Goal: Transaction & Acquisition: Purchase product/service

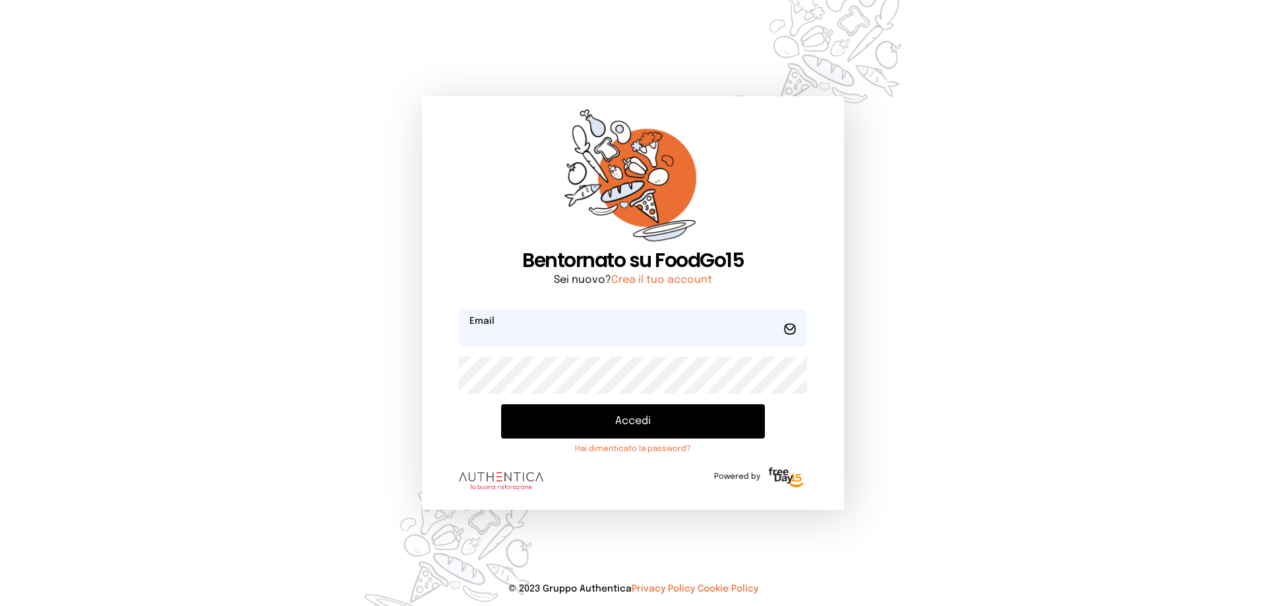
type input "**********"
click at [646, 419] on button "Accedi" at bounding box center [633, 421] width 264 height 34
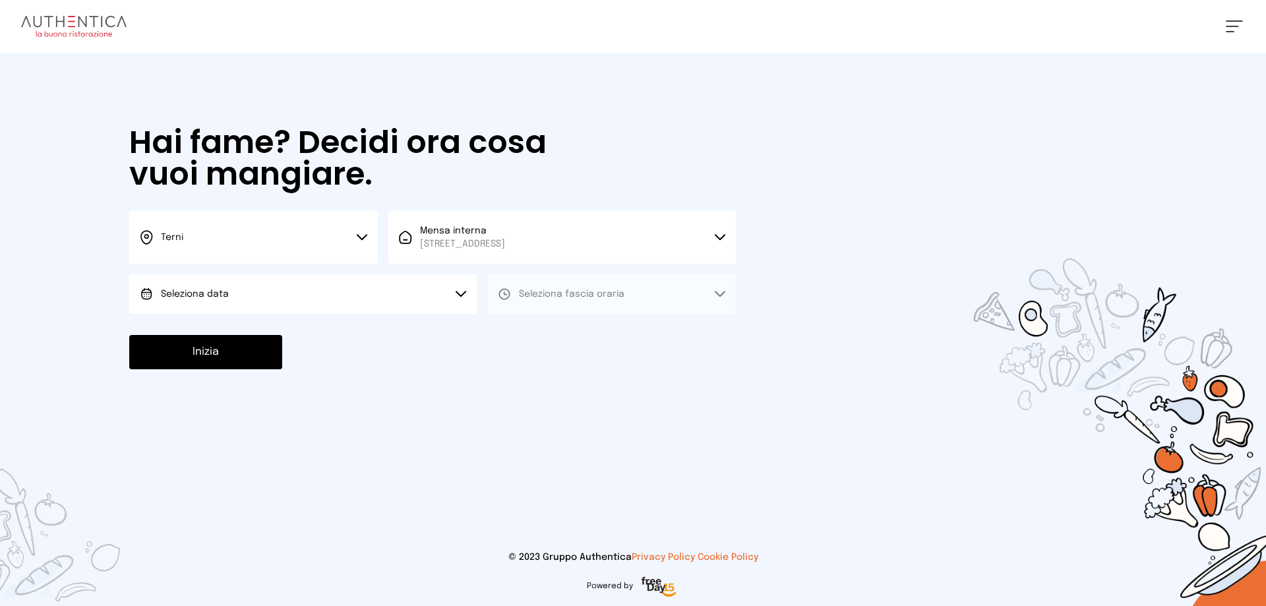
click at [462, 303] on button "Seleziona data" at bounding box center [303, 294] width 348 height 40
click at [432, 340] on li "[DATE], [DATE]" at bounding box center [303, 331] width 348 height 34
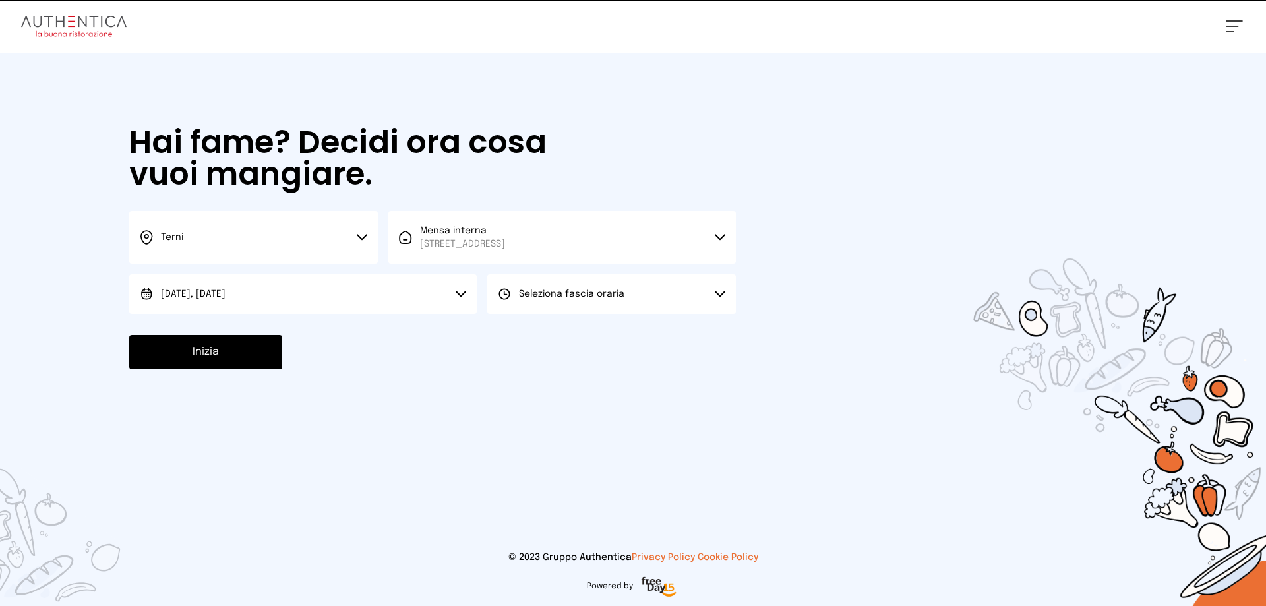
click at [532, 297] on span "Seleziona fascia oraria" at bounding box center [572, 294] width 106 height 9
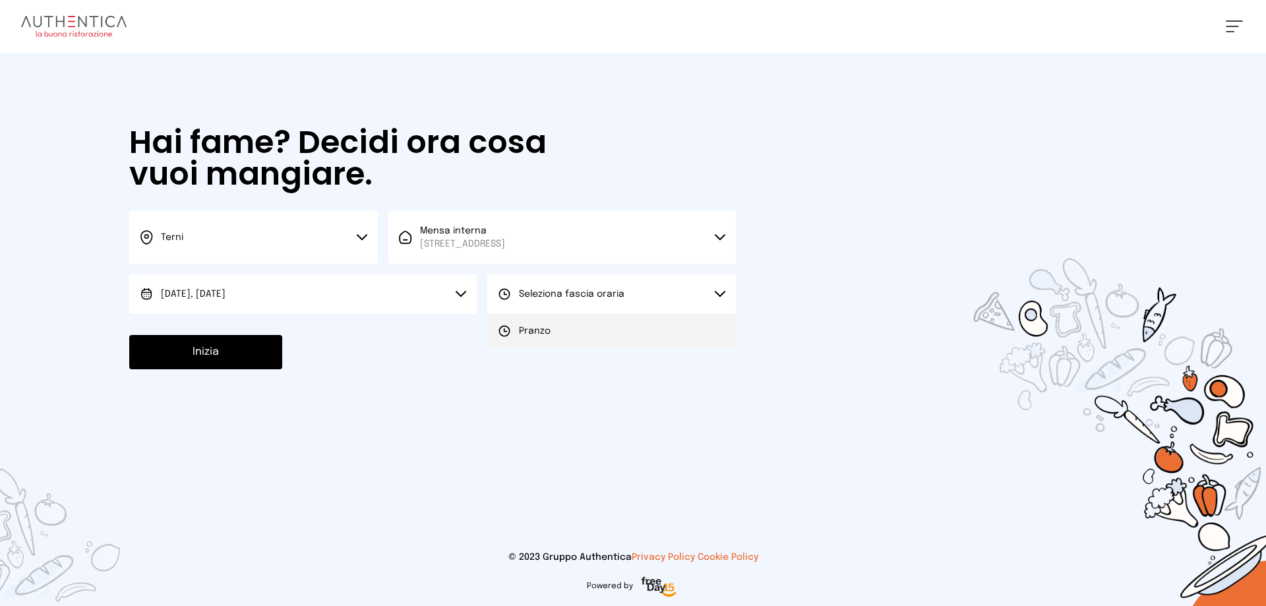
click at [550, 333] on li "Pranzo" at bounding box center [611, 331] width 249 height 34
click at [258, 352] on button "Inizia" at bounding box center [205, 352] width 153 height 34
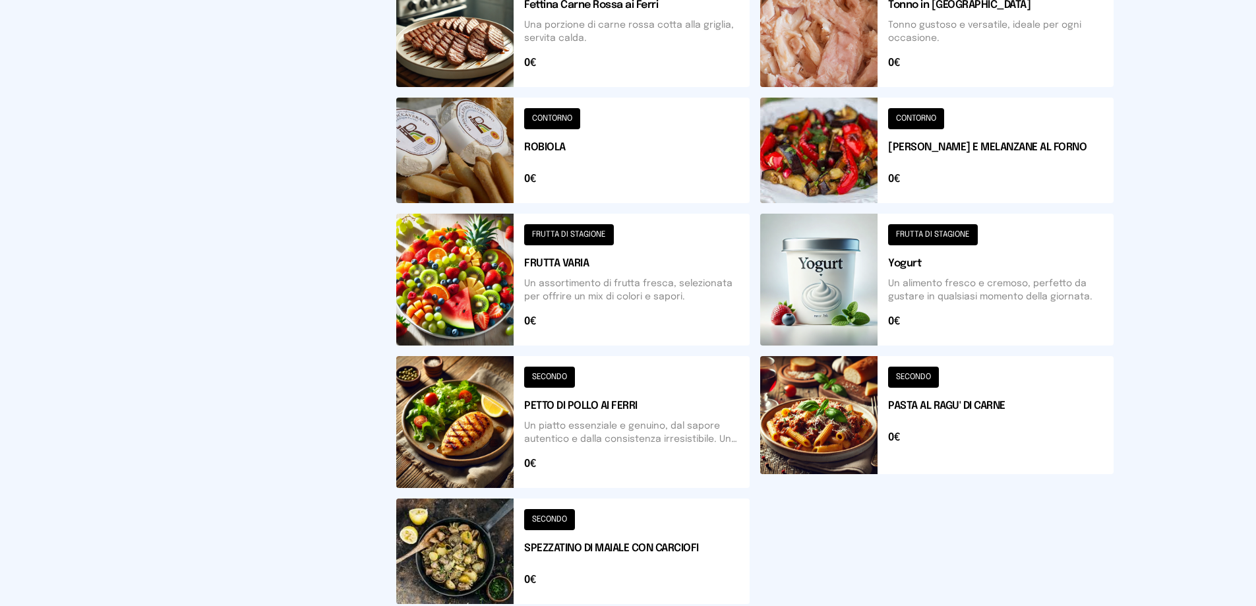
scroll to position [576, 0]
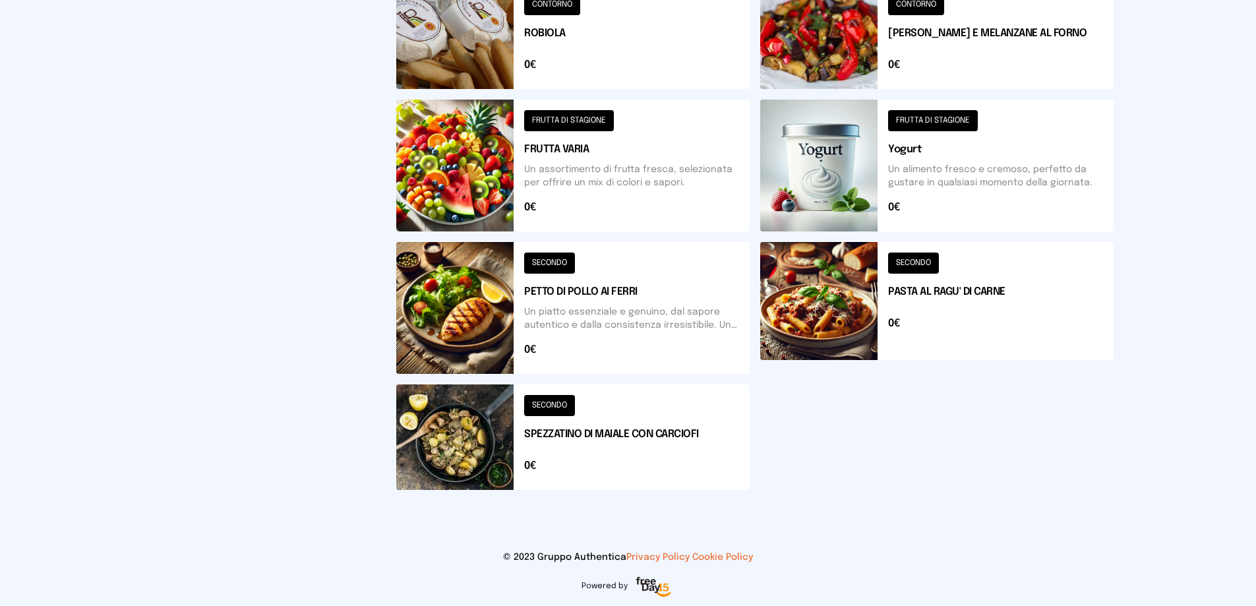
click at [545, 311] on button at bounding box center [572, 308] width 353 height 132
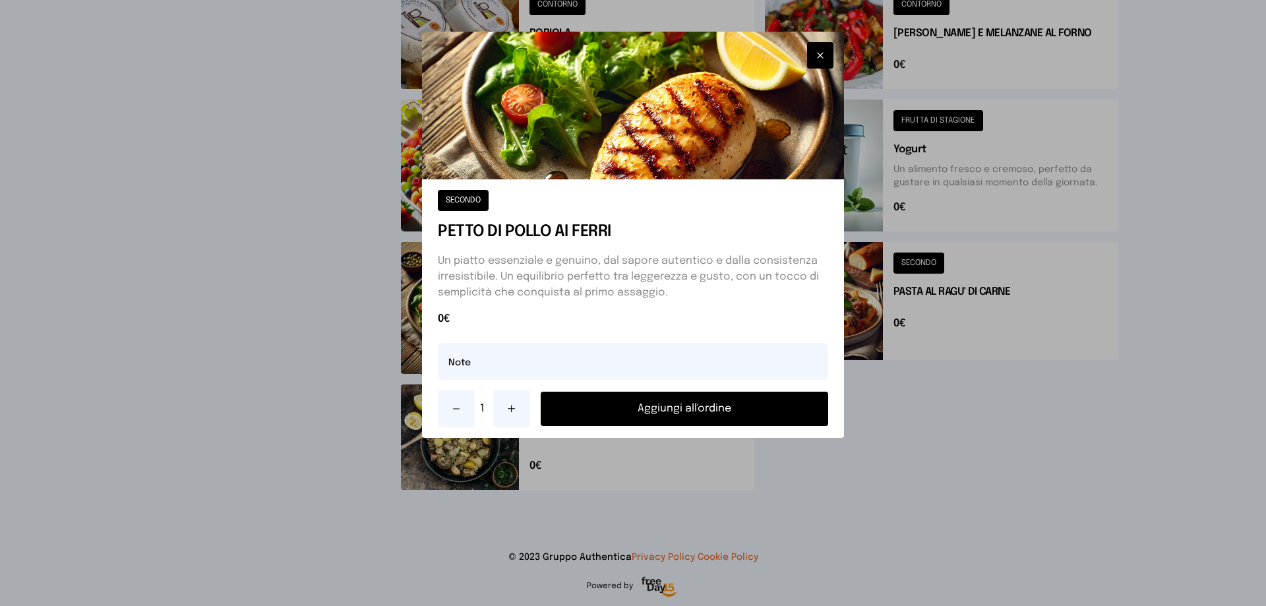
click at [646, 414] on button "Aggiungi all'ordine" at bounding box center [685, 409] width 288 height 34
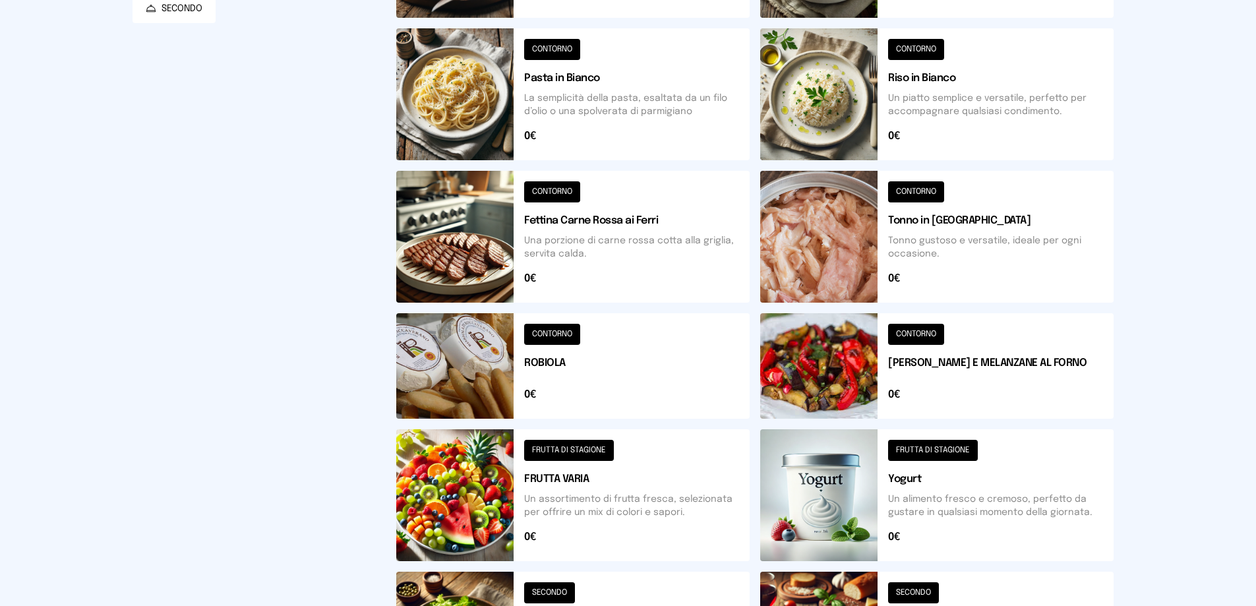
scroll to position [114, 0]
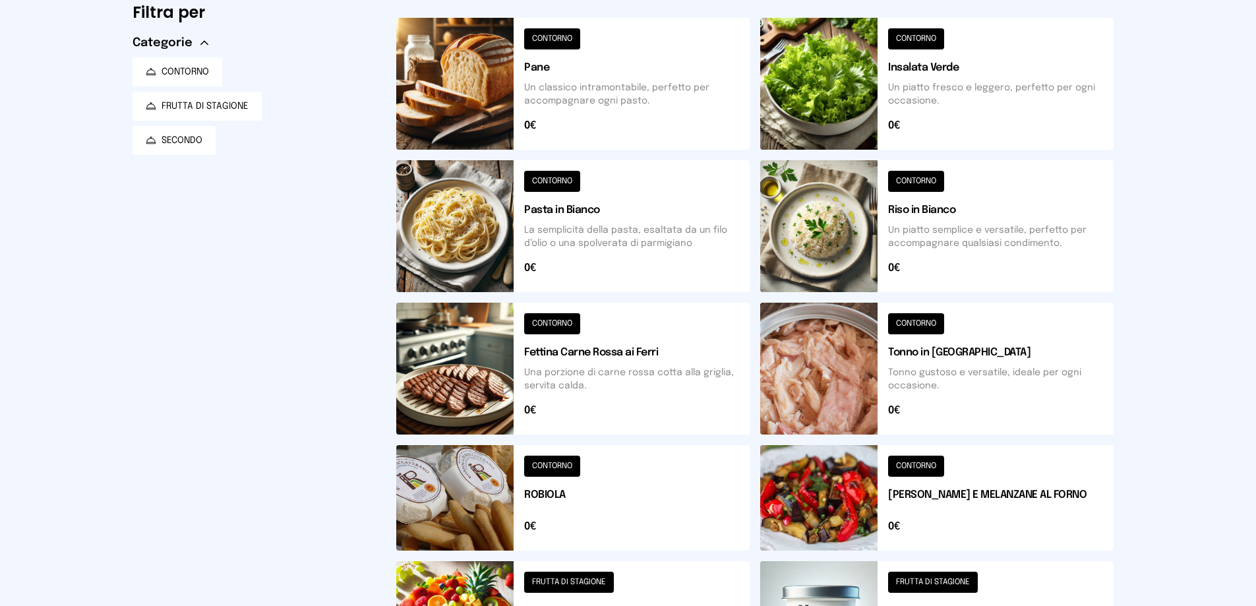
click at [995, 212] on button at bounding box center [936, 226] width 353 height 132
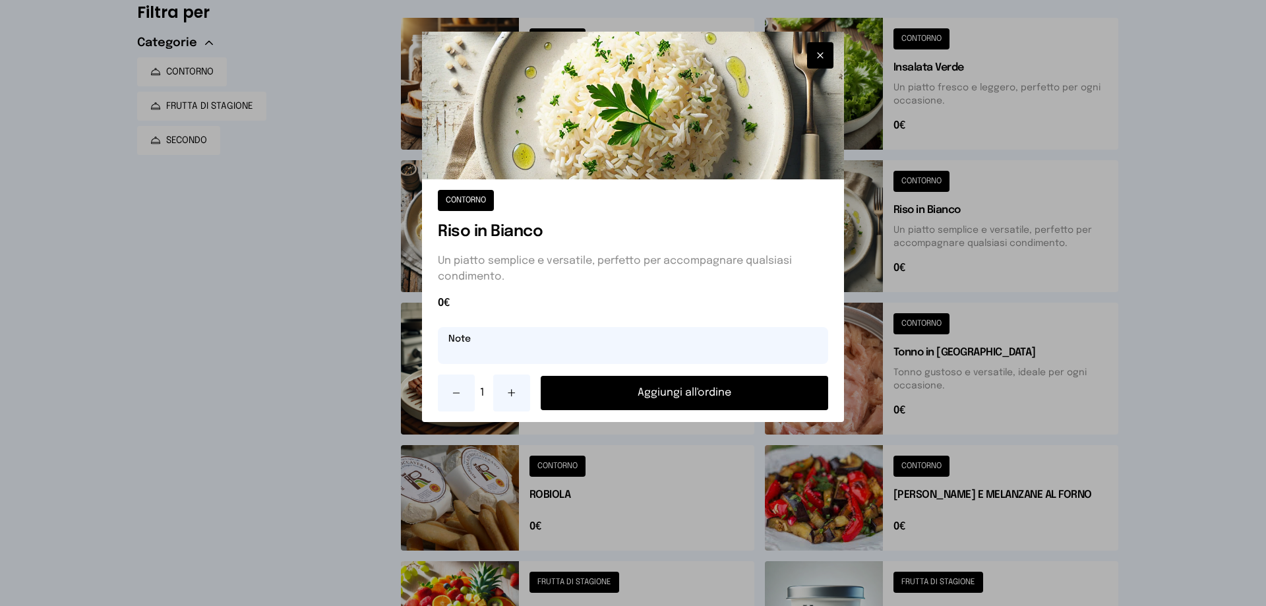
click at [656, 338] on input "text" at bounding box center [633, 345] width 390 height 37
type input "***"
click at [677, 388] on button "Aggiungi all'ordine" at bounding box center [685, 393] width 288 height 34
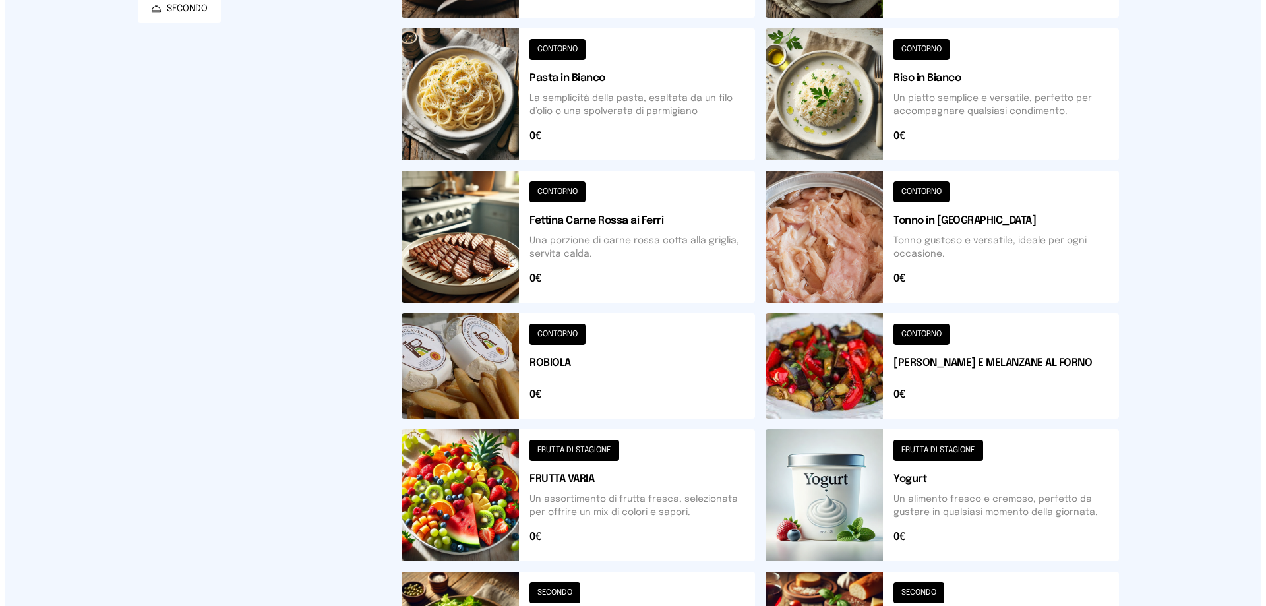
scroll to position [0, 0]
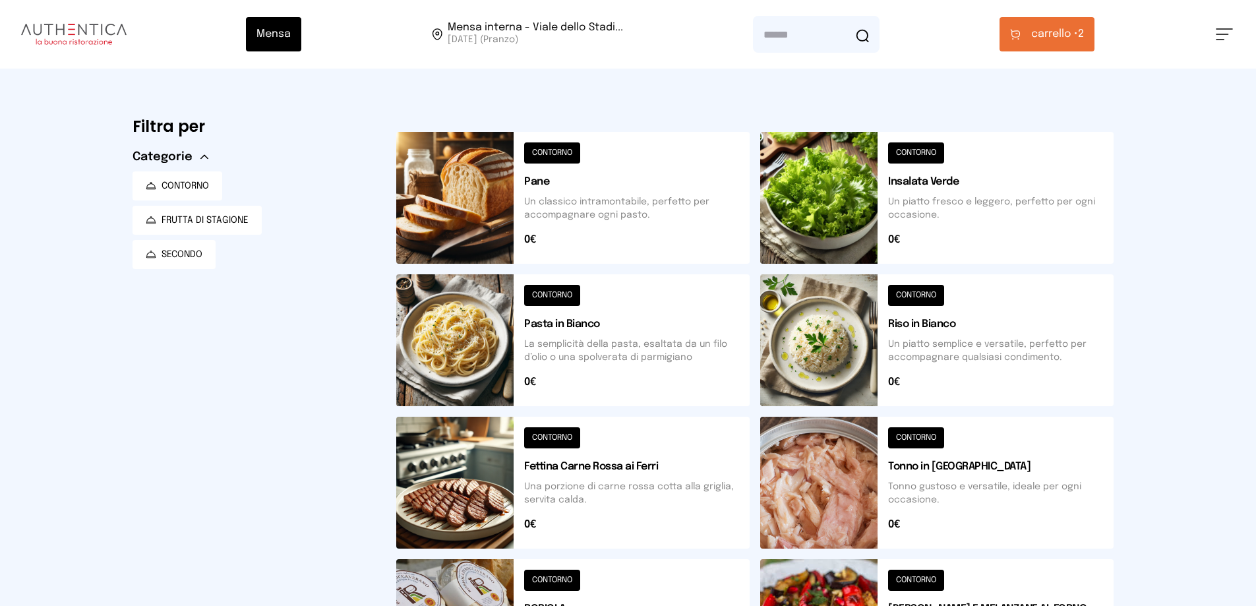
click at [1057, 20] on button "carrello • 2" at bounding box center [1047, 34] width 95 height 34
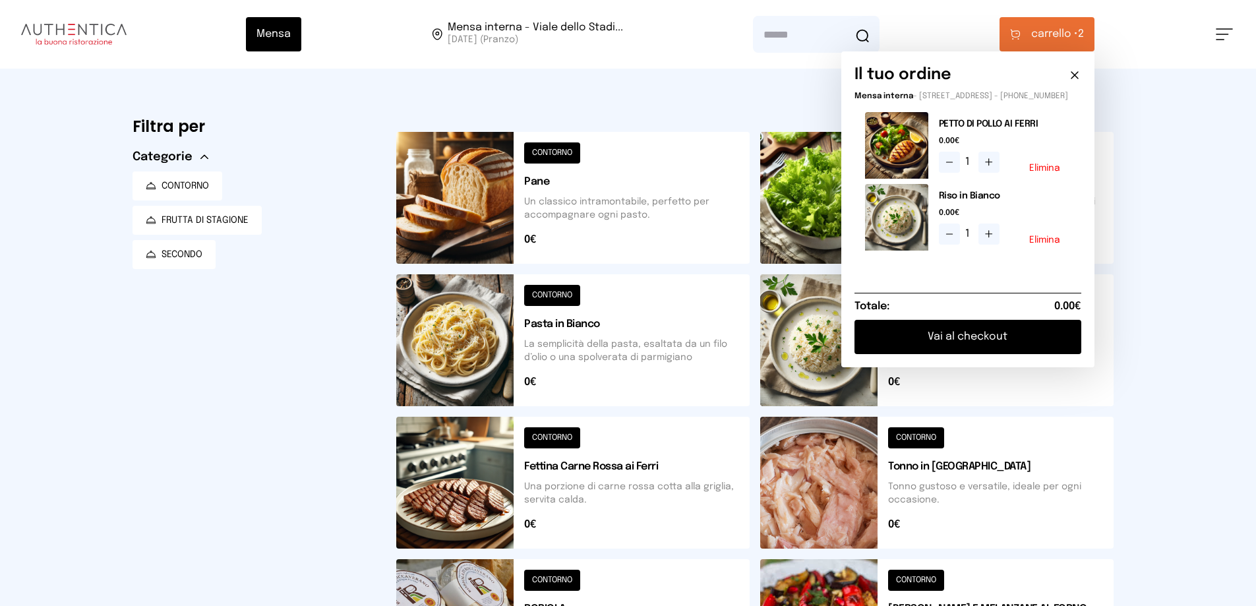
click at [987, 353] on button "Vai al checkout" at bounding box center [968, 337] width 227 height 34
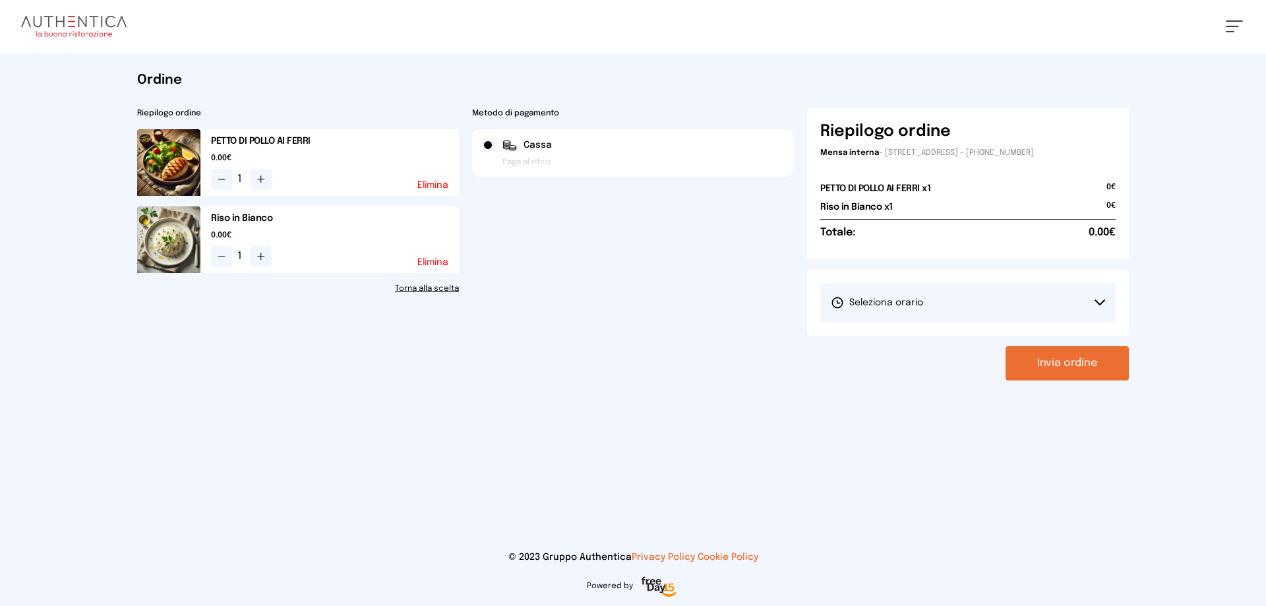
click at [969, 313] on button "Seleziona orario" at bounding box center [967, 303] width 295 height 40
click at [969, 330] on li "1° Turno (13:00 - 15:00)" at bounding box center [967, 340] width 295 height 34
click at [1036, 365] on button "Invia ordine" at bounding box center [1067, 363] width 123 height 34
